Goal: Task Accomplishment & Management: Manage account settings

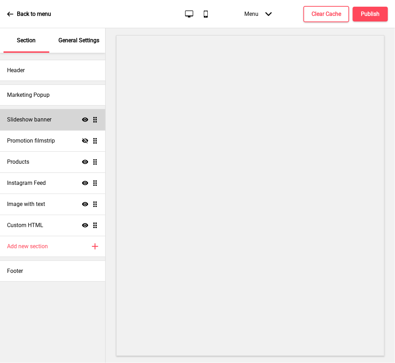
click at [42, 120] on h4 "Slideshow banner" at bounding box center [29, 120] width 44 height 8
select select "10000"
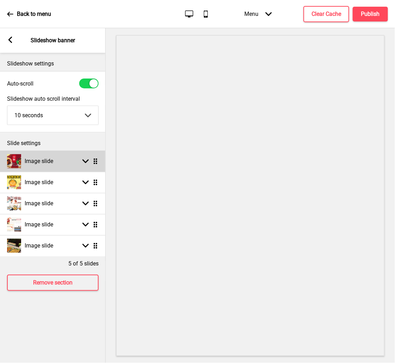
click at [94, 163] on icon at bounding box center [96, 162] width 4 height 6
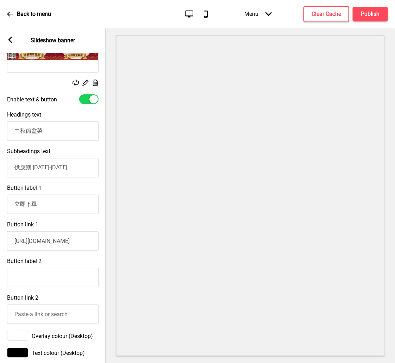
scroll to position [132, 0]
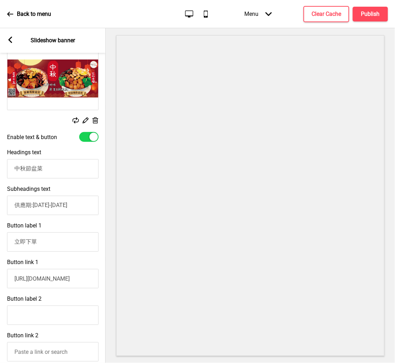
click at [94, 134] on div at bounding box center [94, 137] width 8 height 8
checkbox input "false"
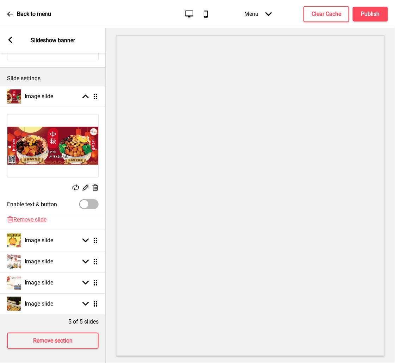
scroll to position [72, 0]
click at [55, 316] on div "5 of 5 slides" at bounding box center [53, 320] width 106 height 11
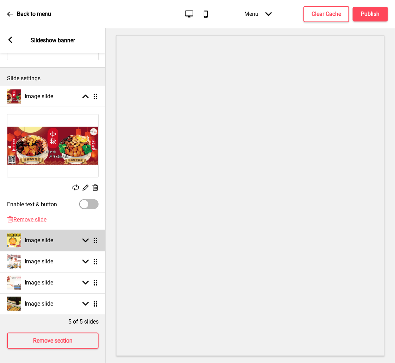
click at [51, 238] on div "Image slide" at bounding box center [30, 241] width 46 height 14
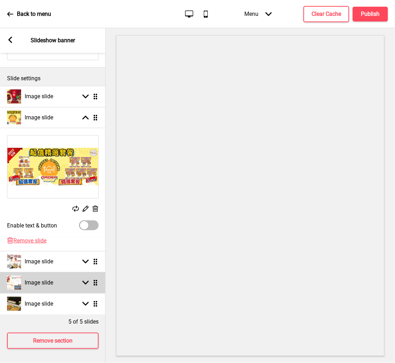
click at [40, 272] on div "Image slide Arrow down Drag" at bounding box center [53, 282] width 106 height 21
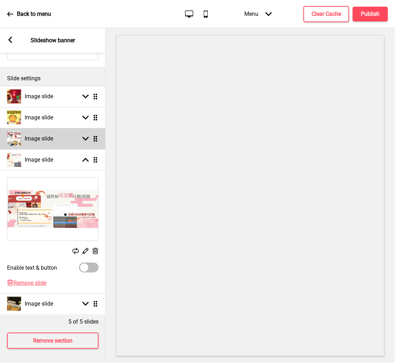
click at [46, 135] on h4 "Image slide" at bounding box center [39, 139] width 29 height 8
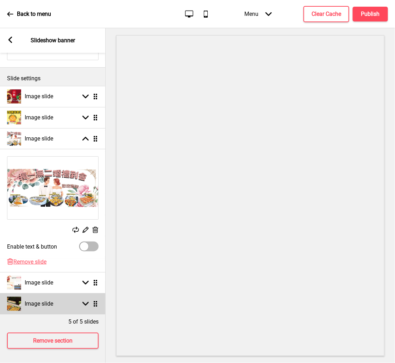
click at [32, 306] on div "Image slide Arrow down Drag" at bounding box center [53, 304] width 106 height 21
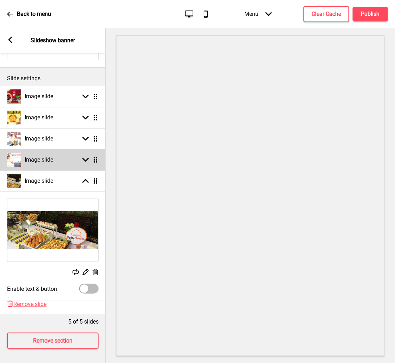
click at [43, 156] on h4 "Image slide" at bounding box center [39, 160] width 29 height 8
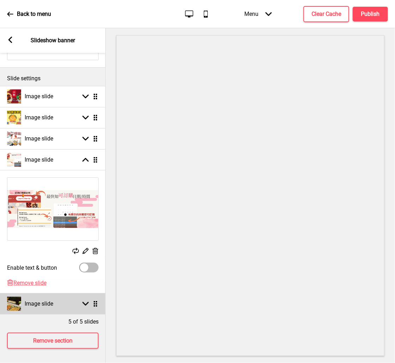
click at [36, 305] on div "Image slide Arrow down Drag" at bounding box center [53, 304] width 106 height 21
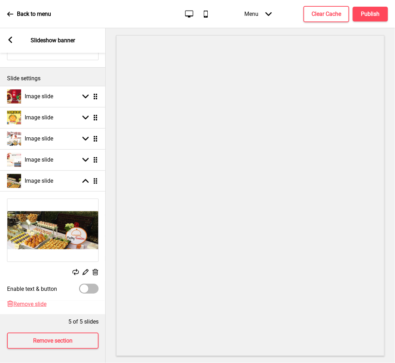
click at [43, 231] on img at bounding box center [52, 230] width 91 height 63
click at [76, 269] on div "Replace" at bounding box center [76, 273] width 6 height 8
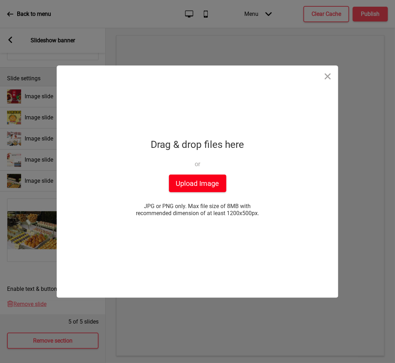
click at [188, 184] on button "Upload Image" at bounding box center [197, 184] width 57 height 18
click at [330, 74] on button "Close" at bounding box center [328, 76] width 21 height 21
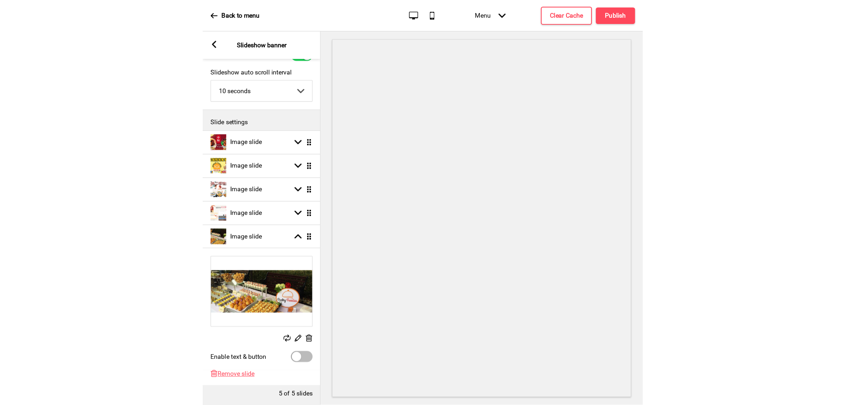
scroll to position [0, 0]
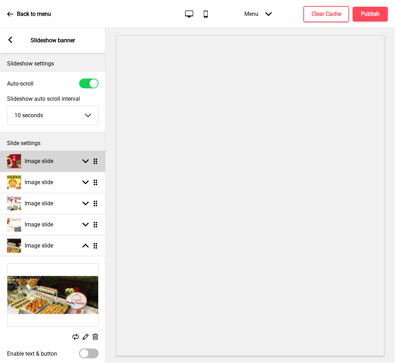
click at [44, 167] on div "Image slide" at bounding box center [30, 161] width 46 height 14
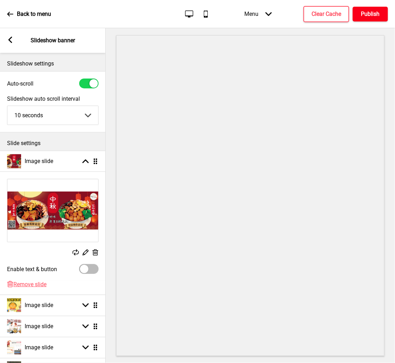
click at [381, 9] on button "Publish" at bounding box center [370, 14] width 35 height 15
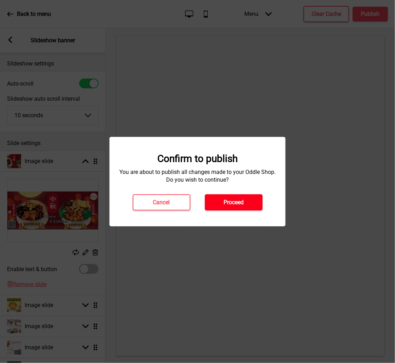
click at [238, 203] on h4 "Proceed" at bounding box center [234, 203] width 20 height 8
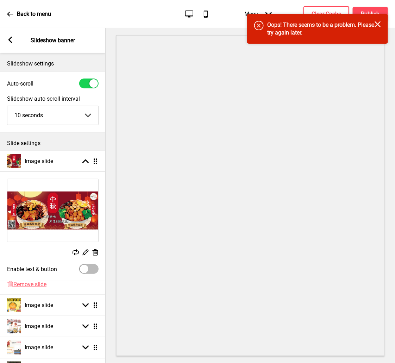
click at [378, 23] on rect at bounding box center [378, 24] width 6 height 6
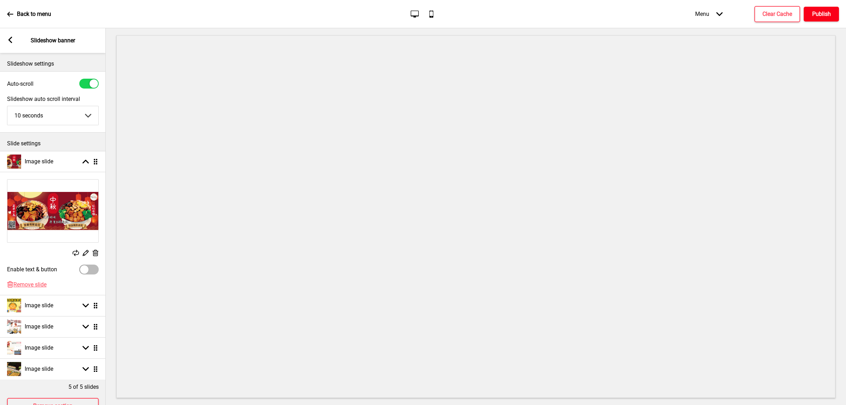
click at [395, 13] on h4 "Publish" at bounding box center [821, 14] width 19 height 8
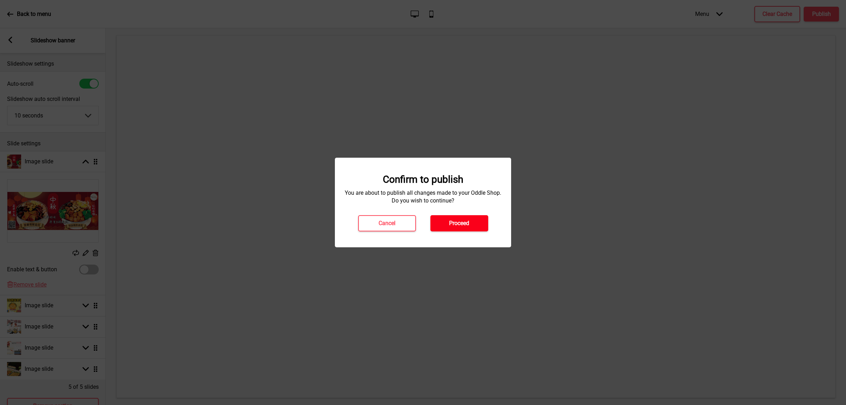
click at [395, 227] on button "Proceed" at bounding box center [459, 223] width 58 height 16
